Goal: Transaction & Acquisition: Purchase product/service

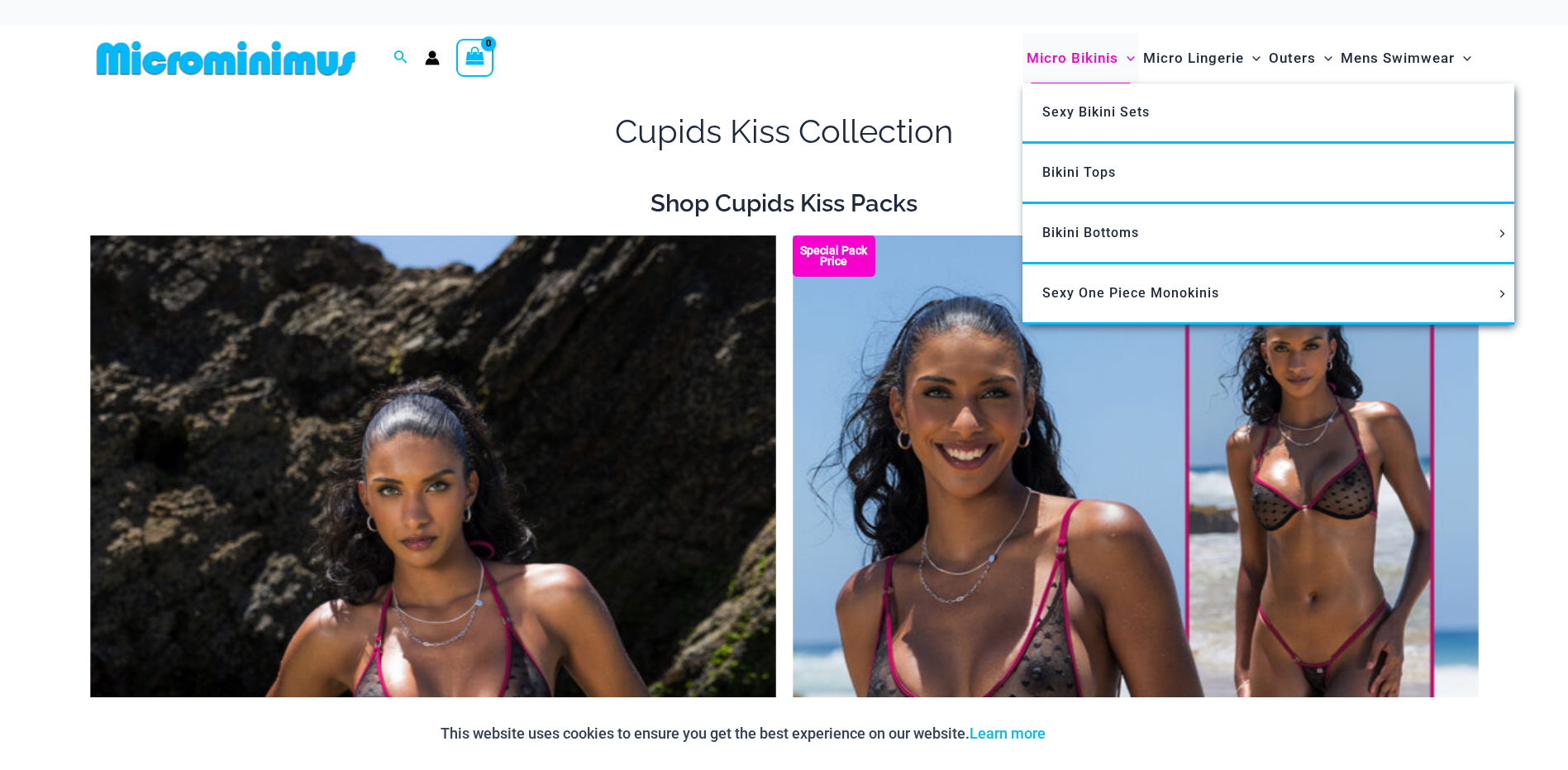
click at [1064, 56] on span "Micro Bikinis" at bounding box center [1073, 58] width 91 height 42
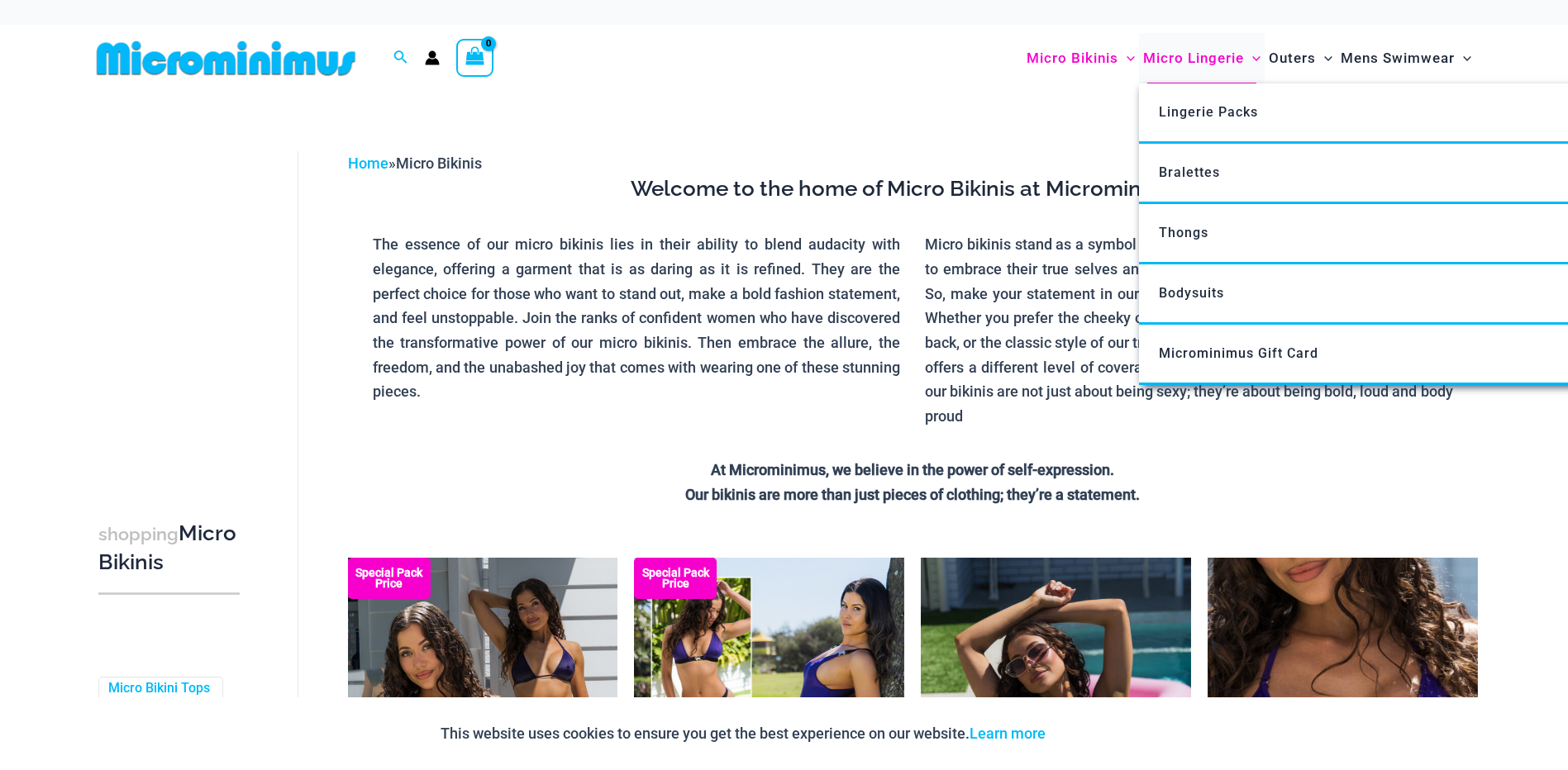
click at [1174, 59] on span "Micro Lingerie" at bounding box center [1194, 58] width 101 height 42
